Goal: Share content

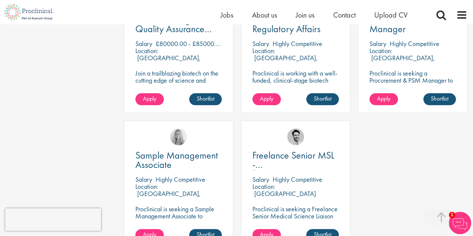
scroll to position [372, 0]
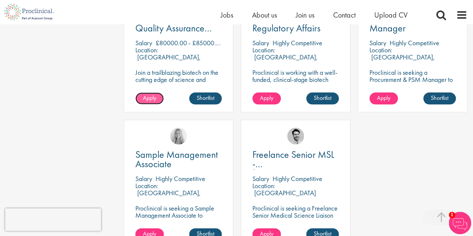
click at [146, 98] on span "Apply" at bounding box center [149, 98] width 13 height 8
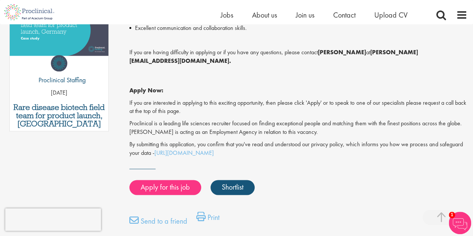
scroll to position [420, 0]
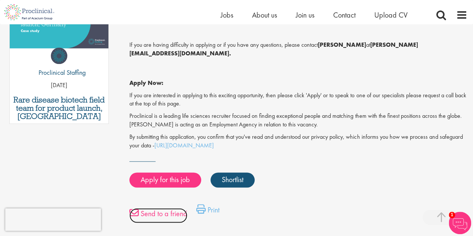
click at [167, 208] on link "Send to a friend" at bounding box center [158, 215] width 58 height 15
